Goal: Use online tool/utility

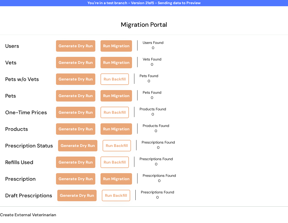
scroll to position [24, 0]
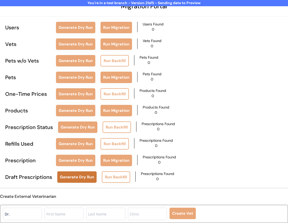
click at [88, 172] on button "Generate Dry Run" at bounding box center [76, 177] width 39 height 11
